Goal: Task Accomplishment & Management: Manage account settings

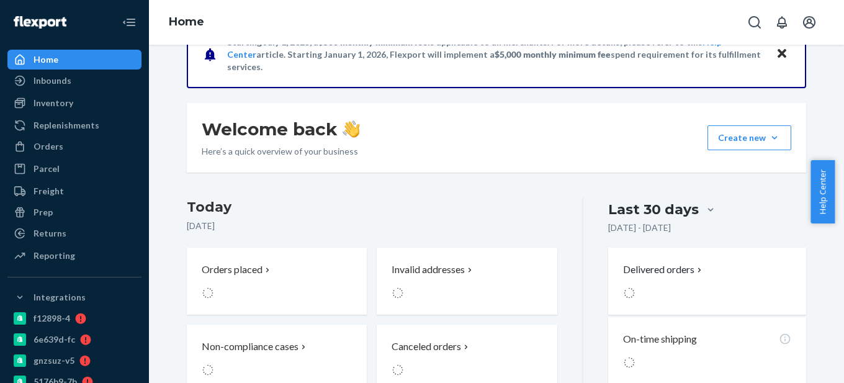
scroll to position [62, 0]
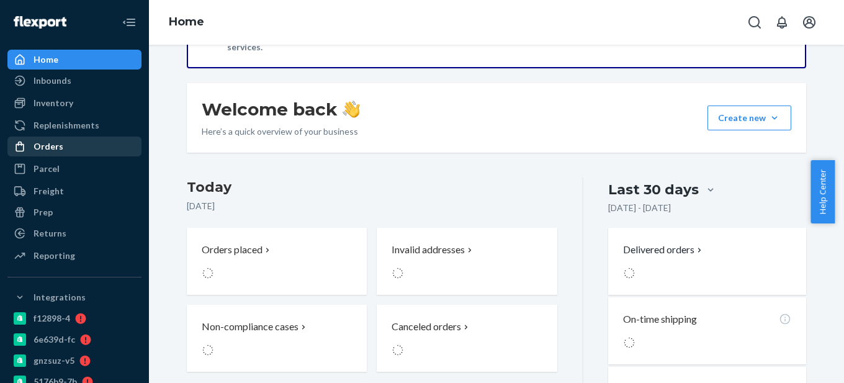
click at [74, 147] on div "Orders" at bounding box center [74, 146] width 131 height 17
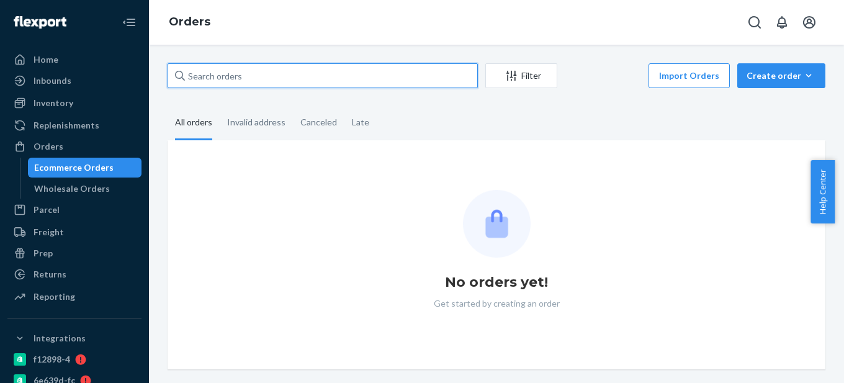
click at [254, 79] on input "text" at bounding box center [322, 75] width 310 height 25
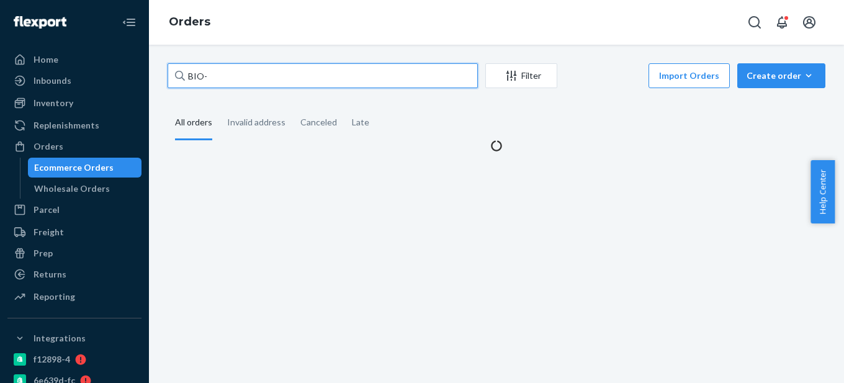
paste input "2707452"
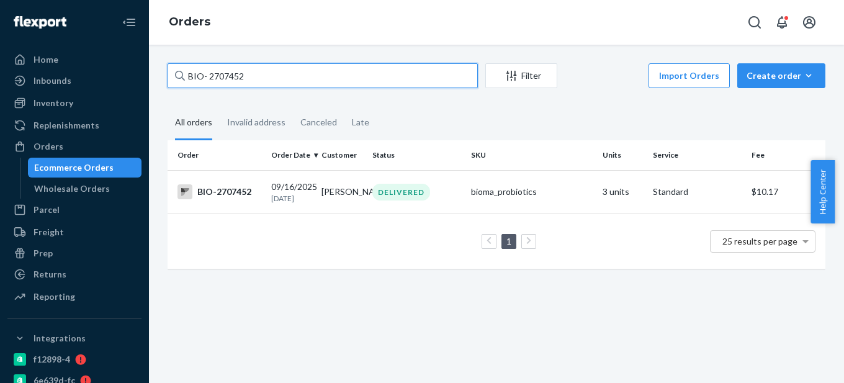
click at [210, 76] on input "BIO- 2707452" at bounding box center [322, 75] width 310 height 25
type input "BIO-2707452"
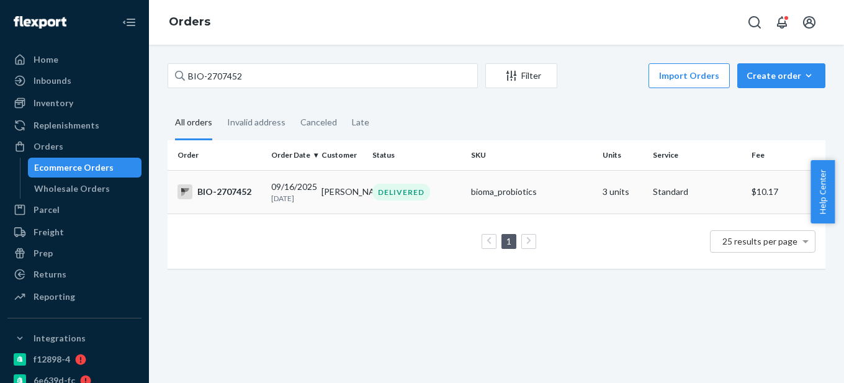
click at [241, 201] on td "BIO-2707452" at bounding box center [216, 191] width 99 height 43
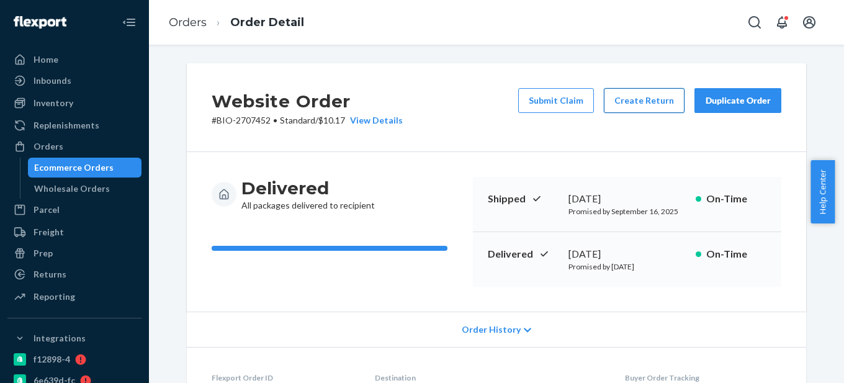
click at [648, 105] on button "Create Return" at bounding box center [644, 100] width 81 height 25
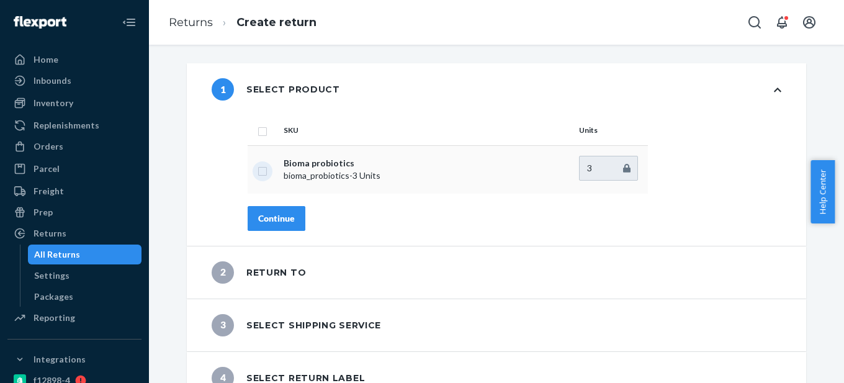
click at [258, 171] on input "checkbox" at bounding box center [262, 169] width 10 height 13
checkbox input "true"
click at [264, 215] on div "Continue" at bounding box center [276, 218] width 37 height 12
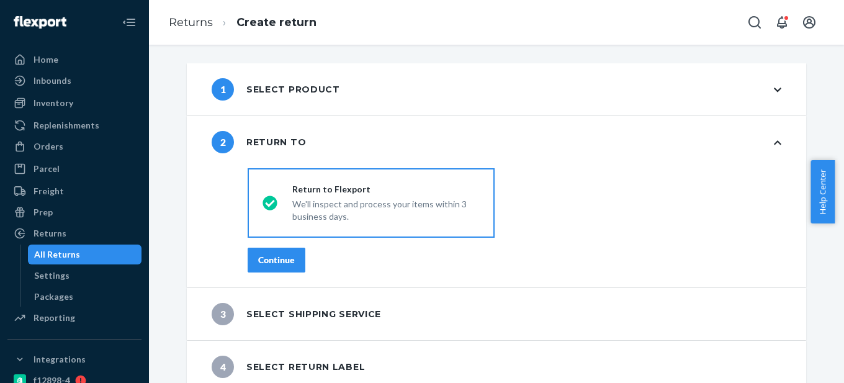
click at [258, 256] on div "Continue" at bounding box center [276, 260] width 37 height 12
